Goal: Understand process/instructions

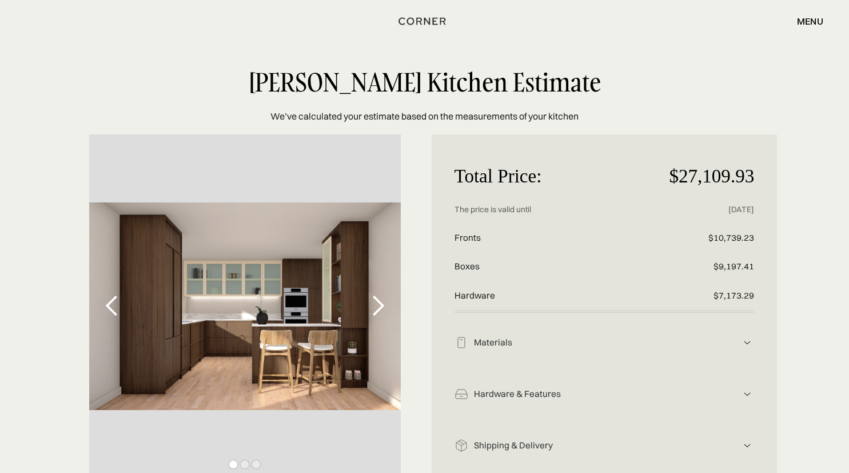
scroll to position [181, 0]
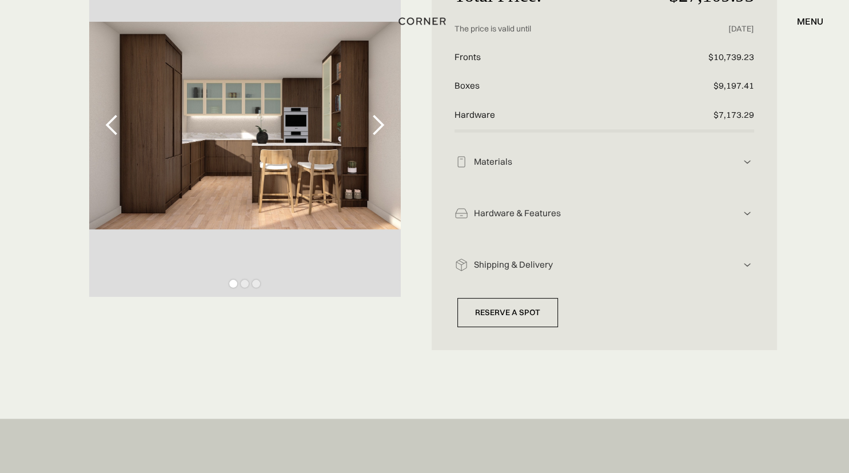
click at [748, 169] on img at bounding box center [747, 162] width 14 height 14
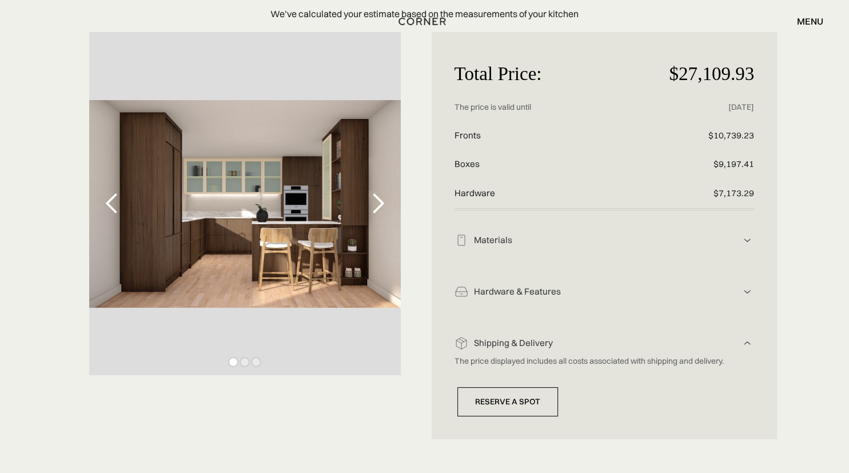
scroll to position [60, 0]
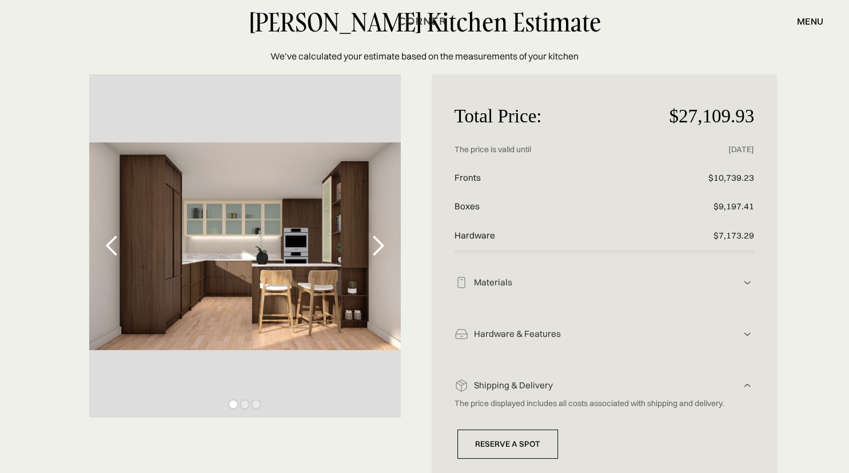
click at [746, 289] on img at bounding box center [747, 283] width 14 height 14
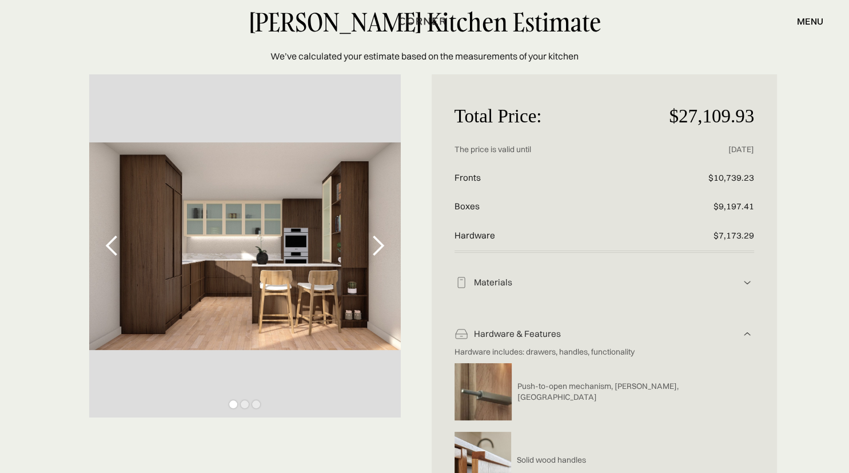
click at [749, 283] on img at bounding box center [747, 283] width 14 height 14
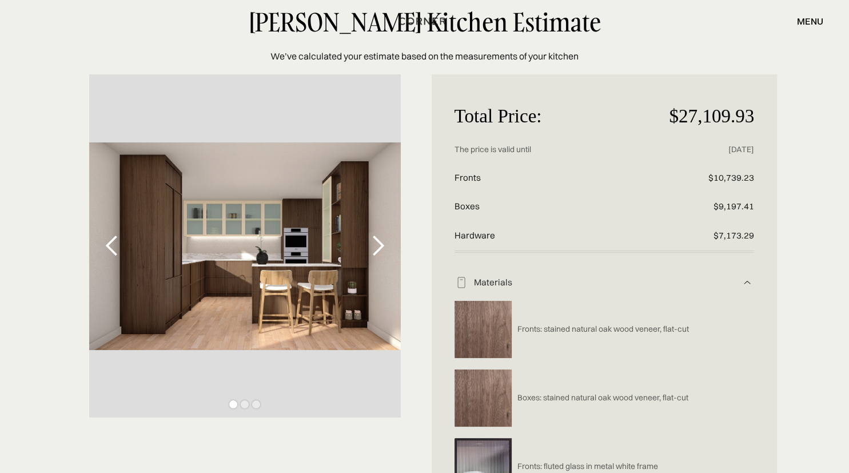
click at [382, 244] on div "next slide" at bounding box center [377, 245] width 23 height 23
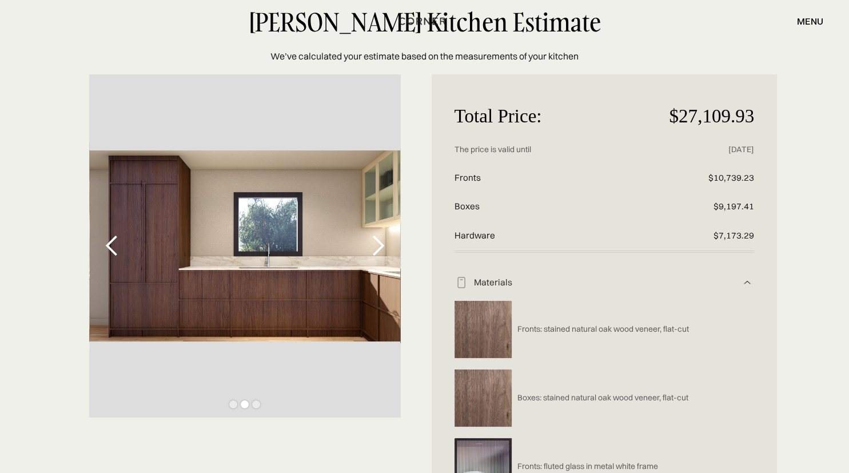
click at [382, 244] on div "next slide" at bounding box center [377, 245] width 23 height 23
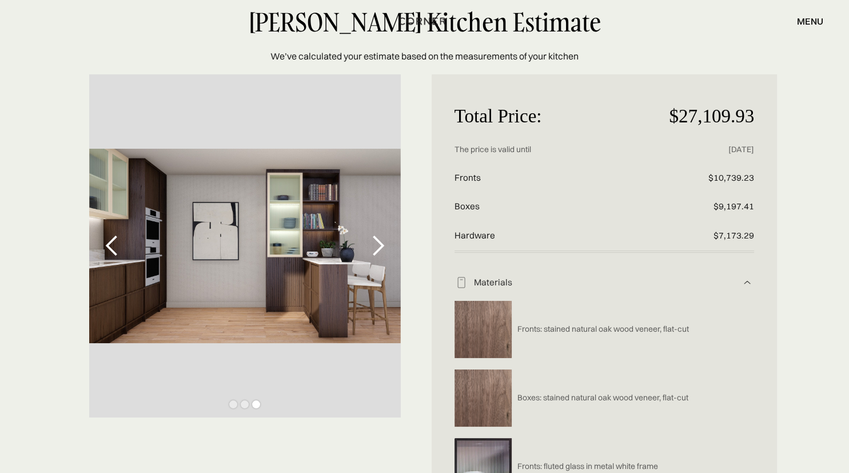
click at [382, 243] on div "next slide" at bounding box center [377, 245] width 23 height 23
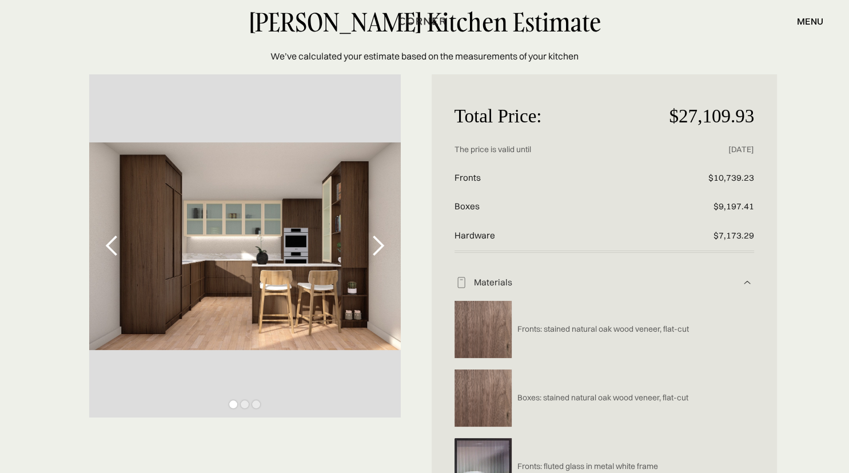
click at [382, 243] on div "next slide" at bounding box center [377, 245] width 23 height 23
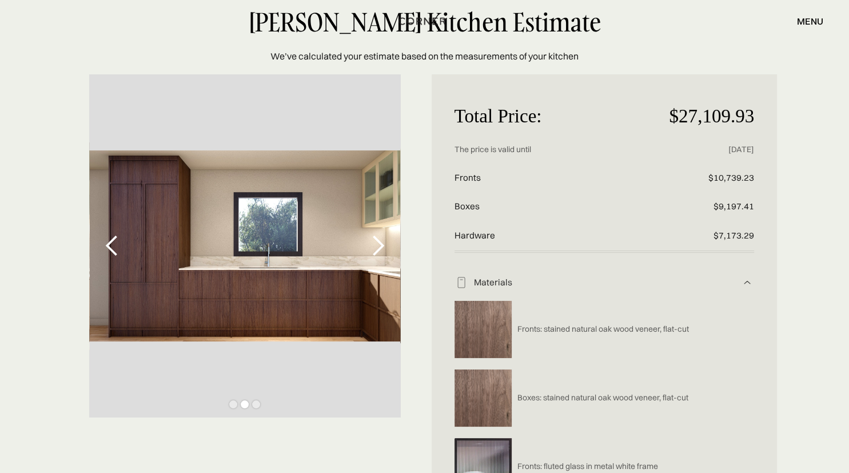
click at [382, 243] on div "next slide" at bounding box center [377, 245] width 23 height 23
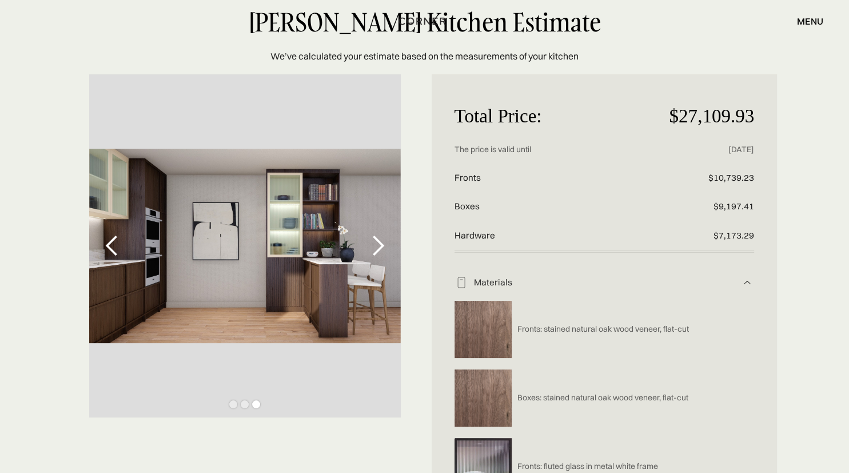
click at [382, 243] on div "next slide" at bounding box center [377, 245] width 23 height 23
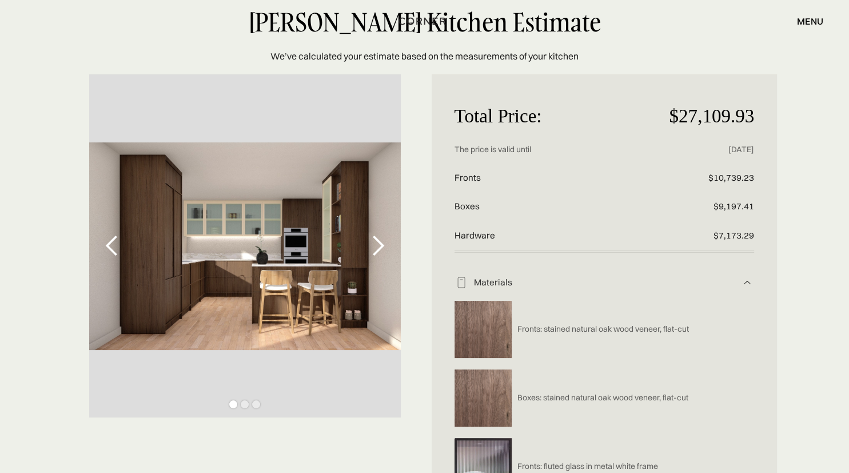
click at [382, 243] on div "next slide" at bounding box center [377, 245] width 23 height 23
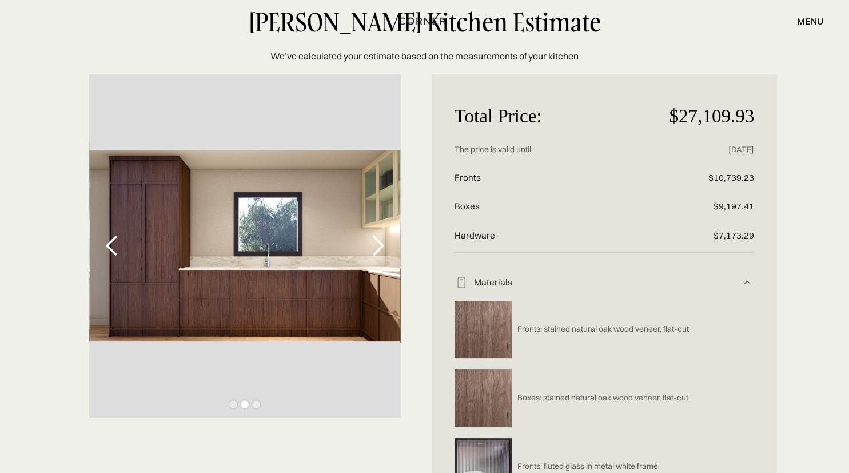
click at [382, 243] on div "next slide" at bounding box center [377, 245] width 23 height 23
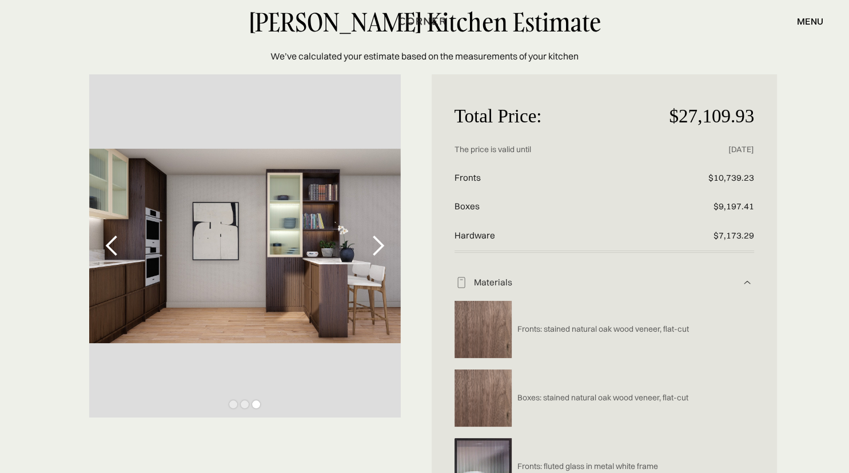
click at [382, 243] on div "next slide" at bounding box center [377, 245] width 23 height 23
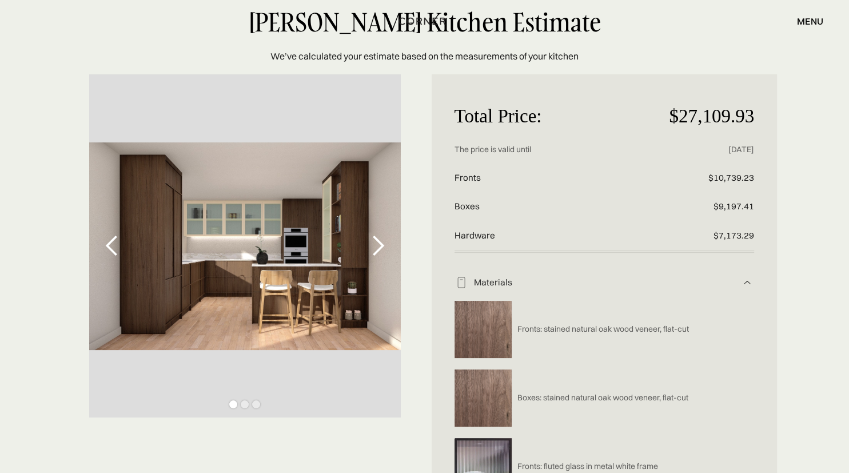
click at [382, 243] on div "next slide" at bounding box center [377, 245] width 23 height 23
